Goal: Task Accomplishment & Management: Manage account settings

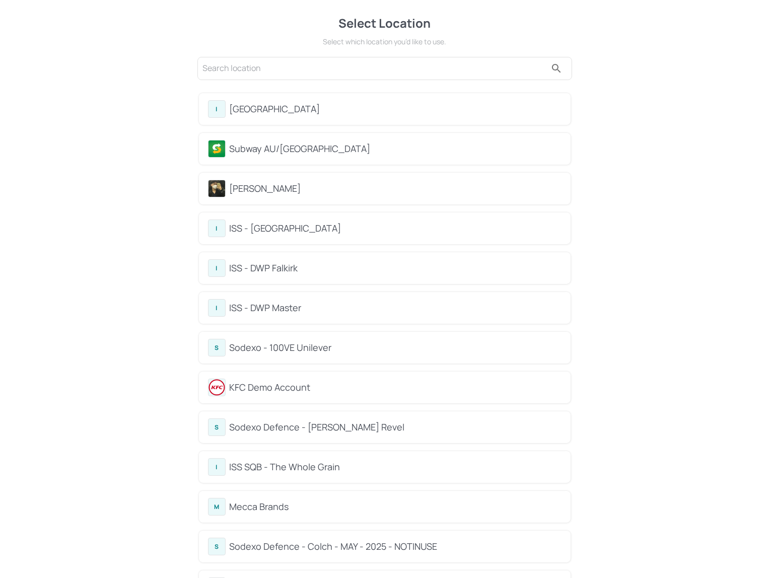
click at [260, 192] on div "[PERSON_NAME]" at bounding box center [396, 189] width 332 height 14
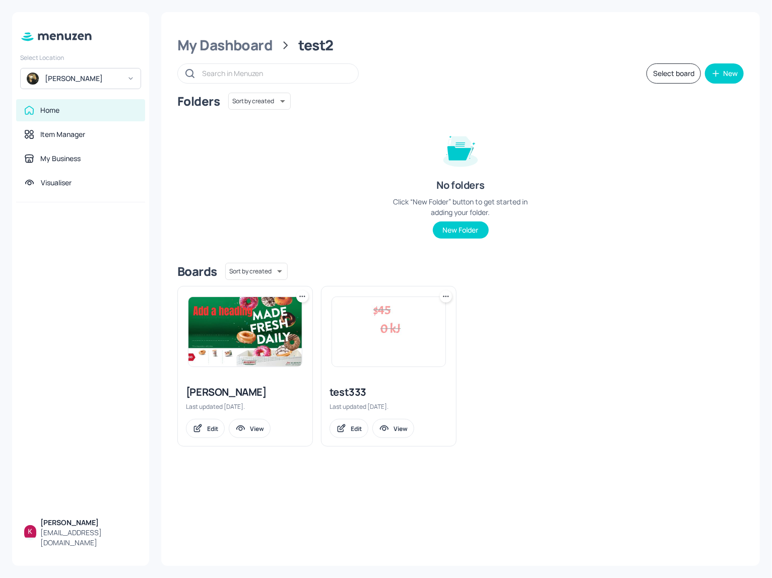
click at [256, 333] on img at bounding box center [244, 331] width 113 height 69
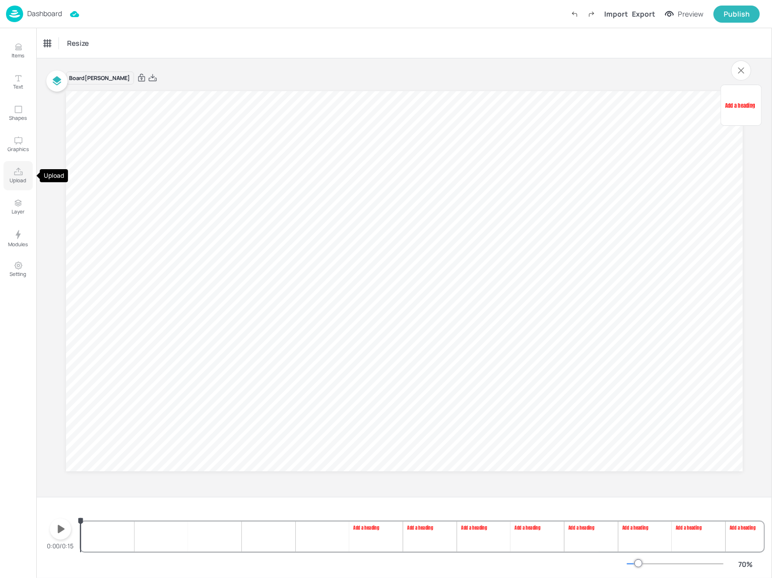
click at [18, 175] on icon "Upload" at bounding box center [18, 172] width 9 height 8
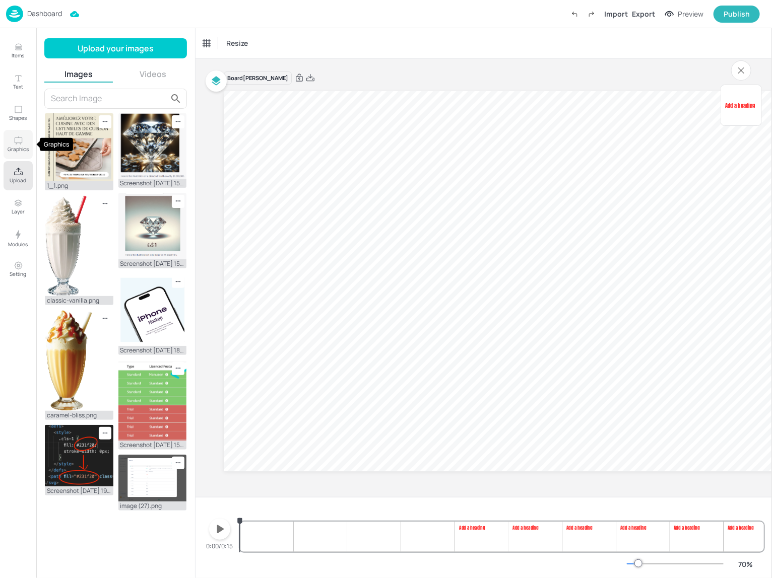
click at [12, 146] on p "Graphics" at bounding box center [18, 149] width 21 height 7
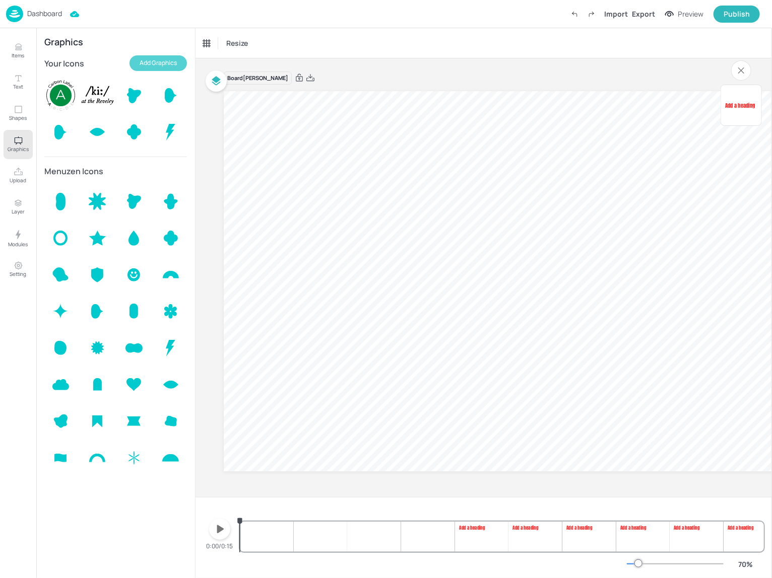
click at [150, 62] on button "Add Graphics" at bounding box center [157, 63] width 57 height 16
drag, startPoint x: 60, startPoint y: 99, endPoint x: 44, endPoint y: 18, distance: 82.8
click at [44, 17] on p "Dashboard" at bounding box center [44, 13] width 35 height 7
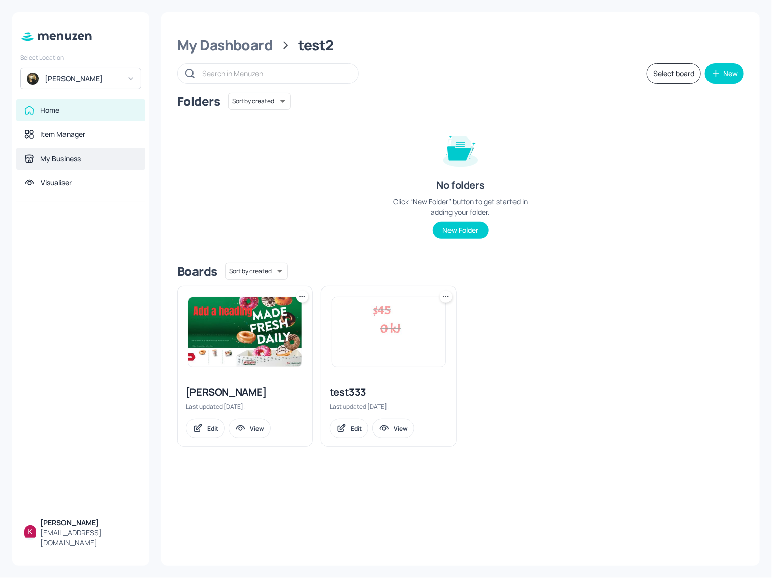
click at [76, 151] on div "My Business" at bounding box center [80, 159] width 129 height 22
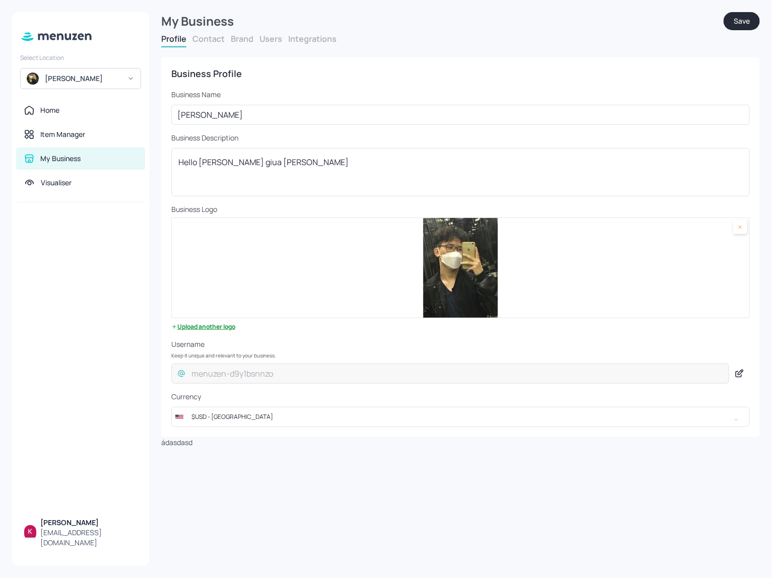
click at [238, 42] on button "Brand" at bounding box center [242, 38] width 23 height 11
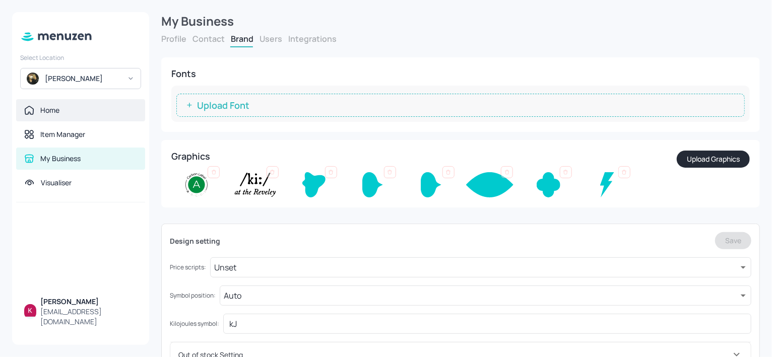
click at [34, 111] on icon at bounding box center [29, 110] width 10 height 10
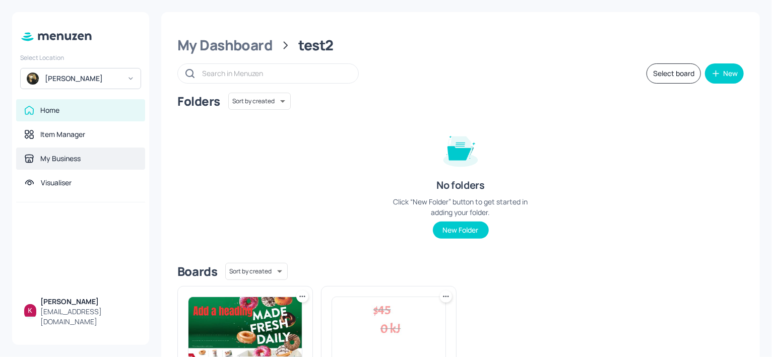
click at [73, 159] on div "My Business" at bounding box center [60, 159] width 40 height 10
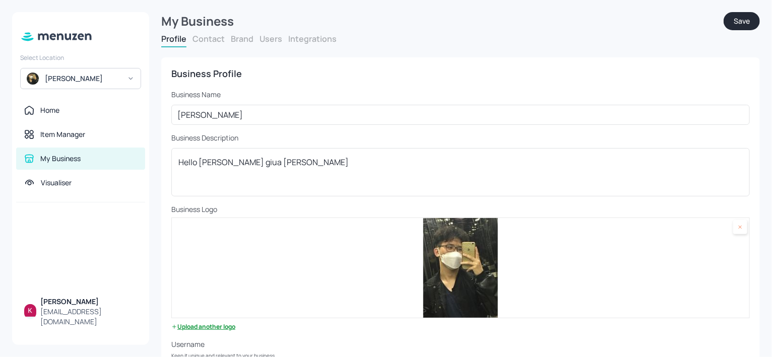
click at [266, 32] on form "My Business Save Profile Contact Brand Users Integrations Business Profile Busi…" at bounding box center [460, 230] width 598 height 436
click at [266, 36] on button "Users" at bounding box center [270, 38] width 23 height 11
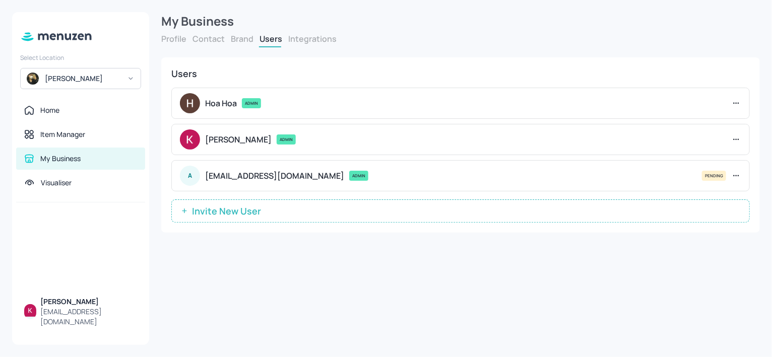
click at [237, 41] on button "Brand" at bounding box center [242, 38] width 23 height 11
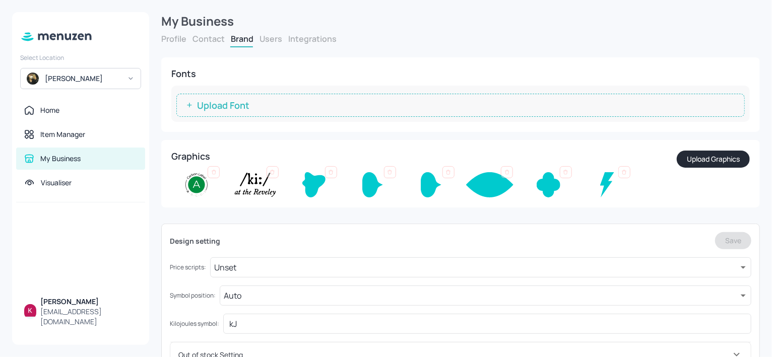
click at [718, 155] on button "Upload Graphics" at bounding box center [712, 159] width 73 height 17
click at [268, 38] on button "Users" at bounding box center [270, 38] width 23 height 11
